Goal: Navigation & Orientation: Go to known website

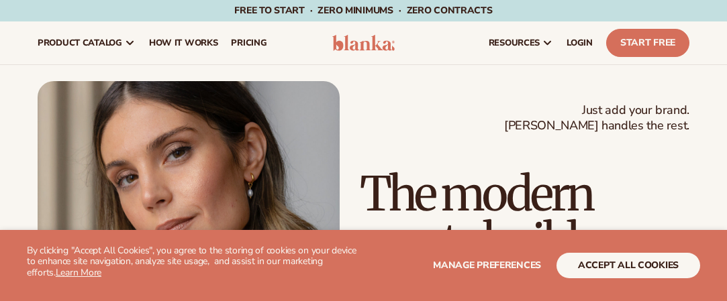
scroll to position [50, 0]
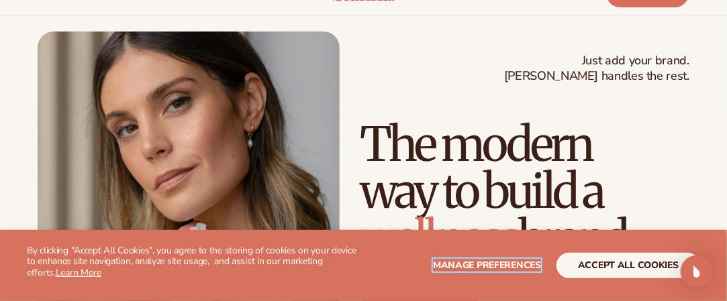
click at [515, 267] on span "Manage preferences" at bounding box center [487, 265] width 108 height 13
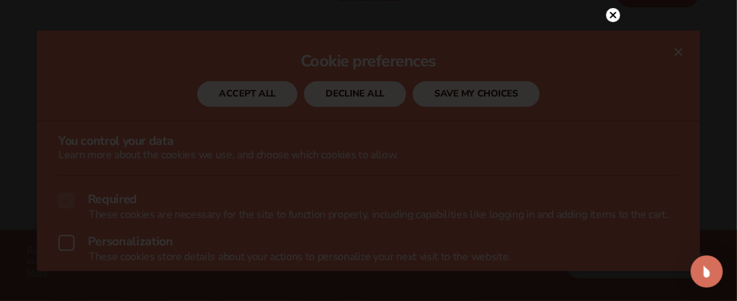
click at [613, 18] on circle at bounding box center [613, 15] width 14 height 14
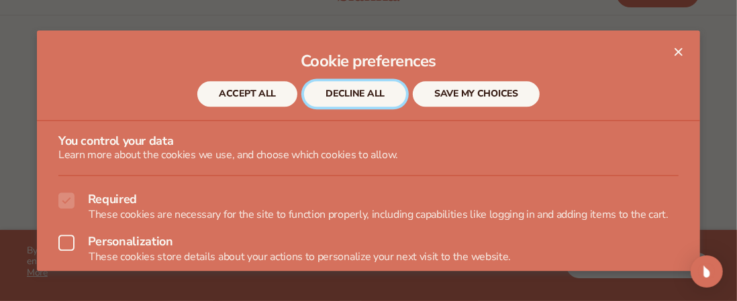
click at [379, 94] on button "DECLINE ALL" at bounding box center [355, 95] width 102 height 26
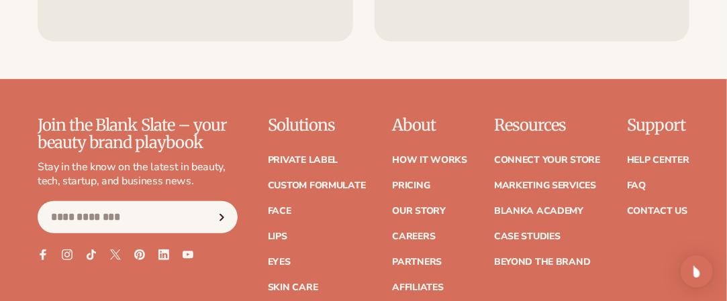
scroll to position [5590, 0]
